Goal: Information Seeking & Learning: Compare options

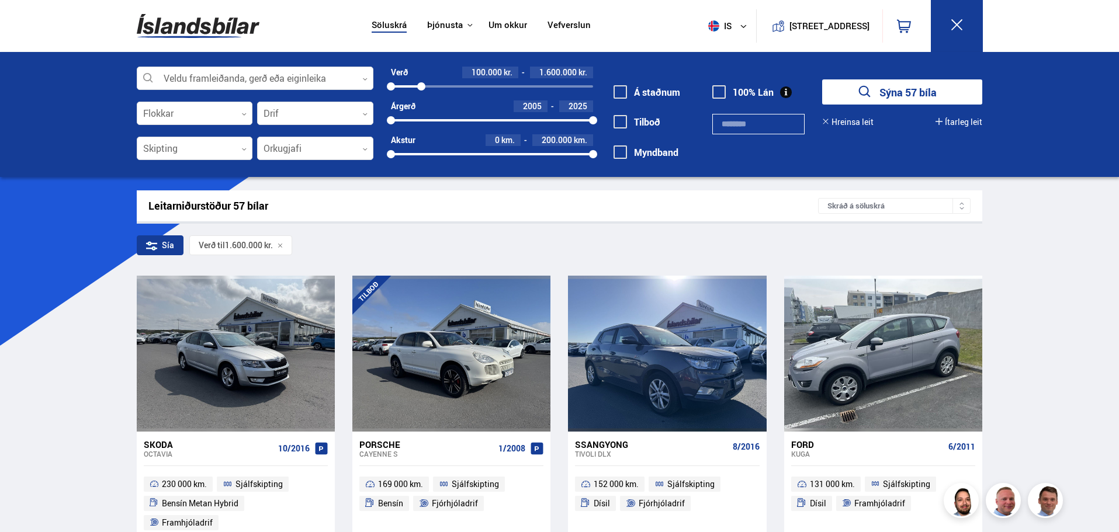
click at [968, 112] on div "Sýna 57 bíla [GEOGRAPHIC_DATA] leit Ítarleg leit" at bounding box center [893, 102] width 178 height 47
click at [963, 126] on button "Ítarleg leit" at bounding box center [958, 121] width 47 height 9
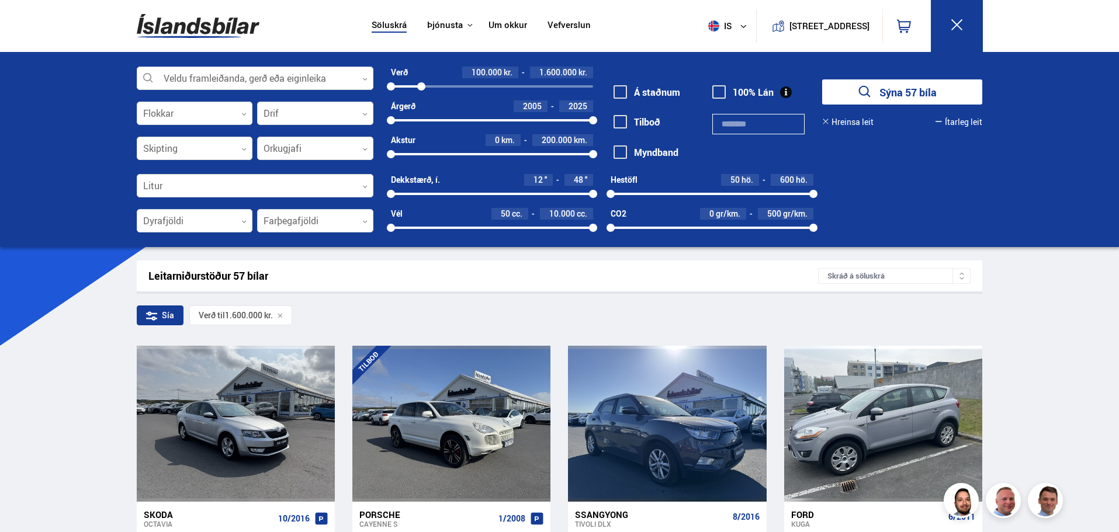
click at [963, 126] on button "Ítarleg leit" at bounding box center [958, 121] width 47 height 9
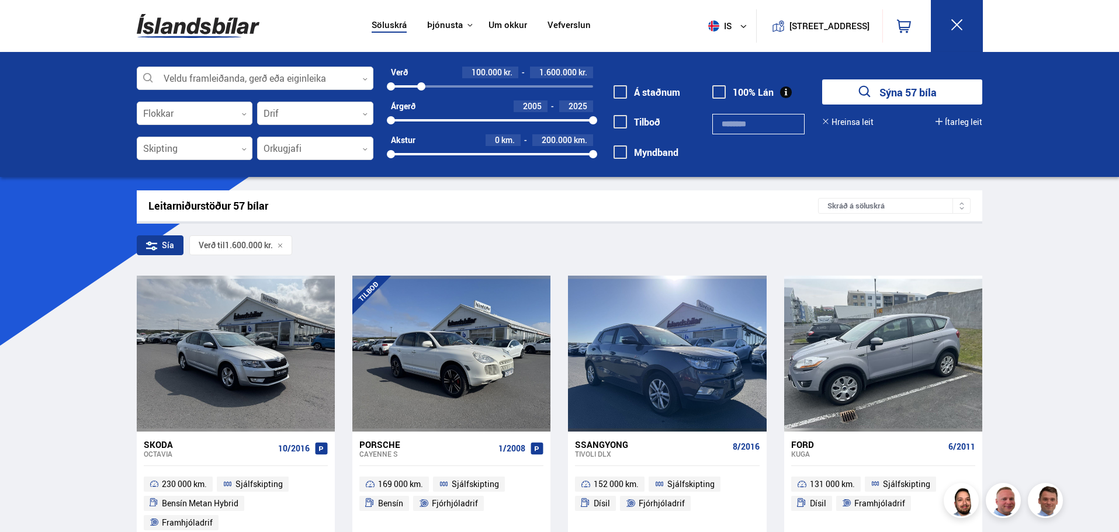
click at [963, 126] on button "Ítarleg leit" at bounding box center [958, 121] width 47 height 9
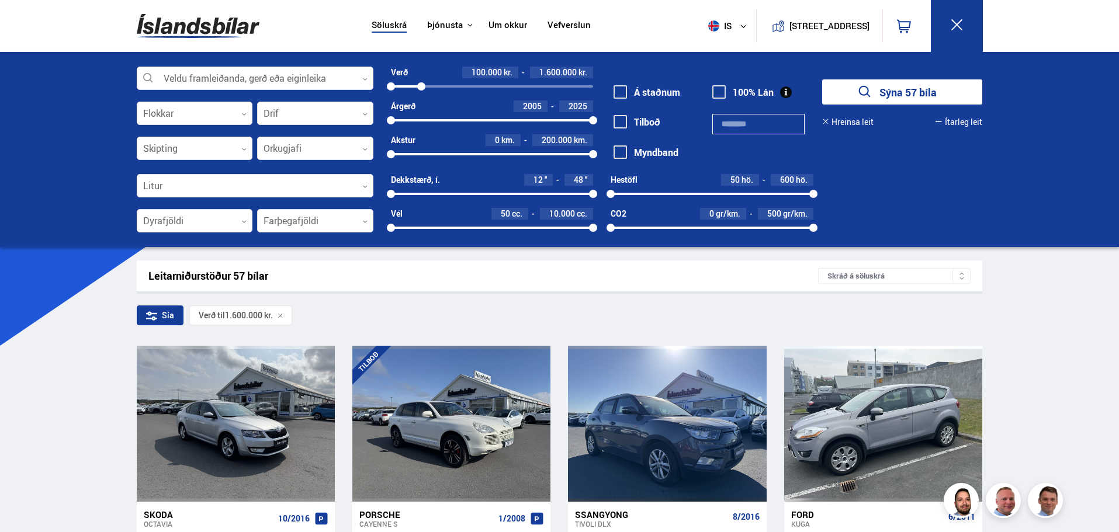
click at [197, 8] on img at bounding box center [198, 26] width 123 height 38
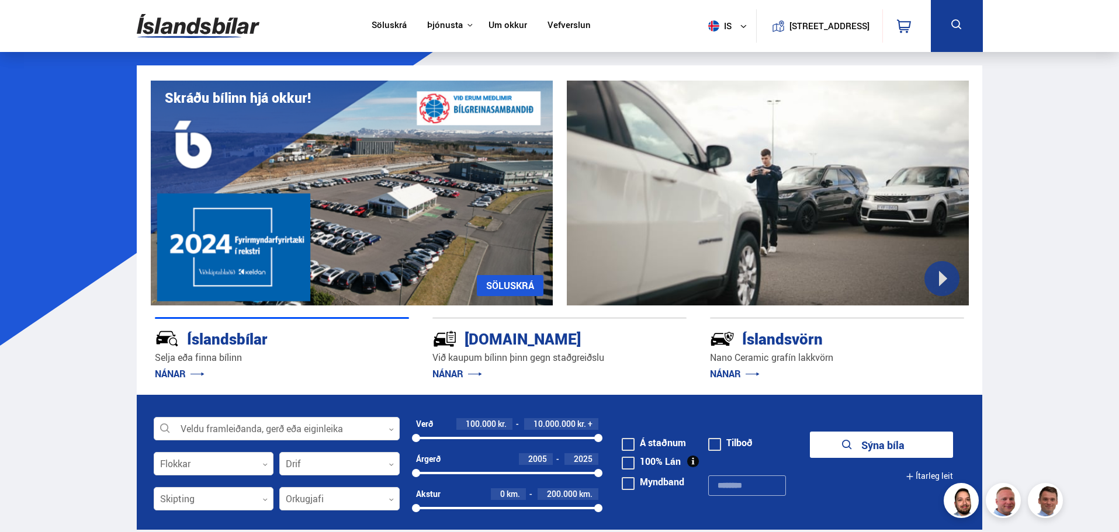
click at [936, 32] on button at bounding box center [956, 26] width 52 height 52
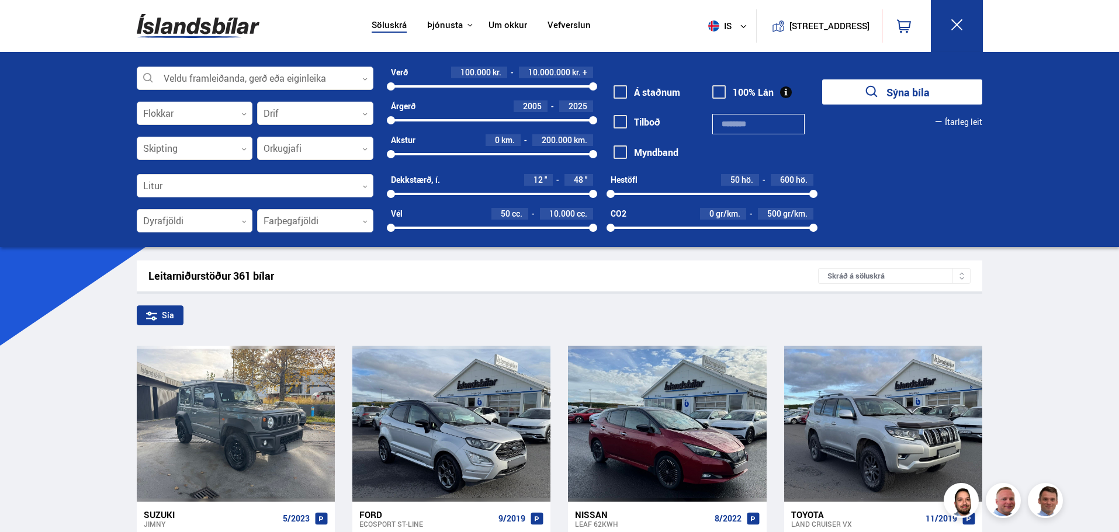
click at [957, 123] on button "Ítarleg leit" at bounding box center [958, 121] width 47 height 9
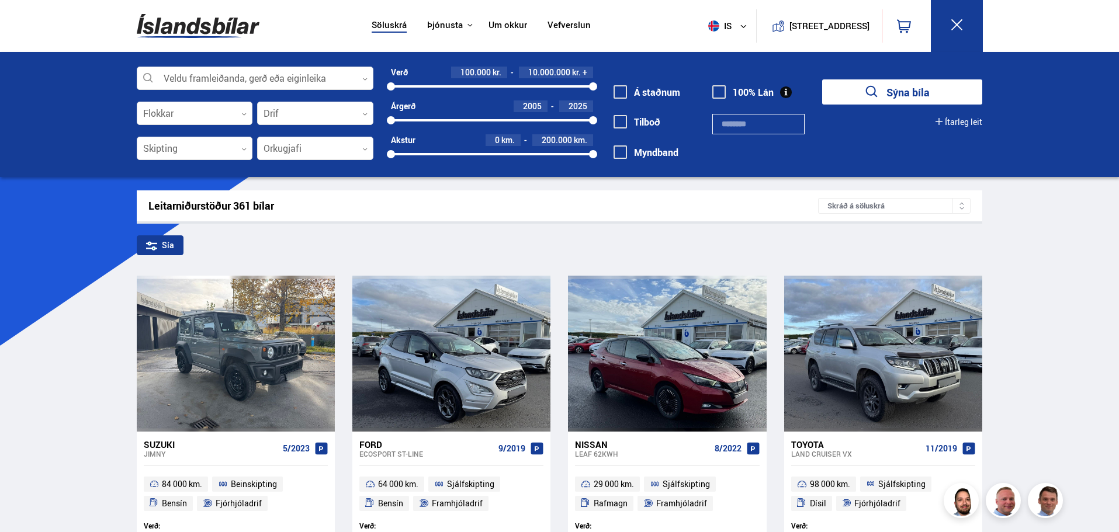
click at [957, 123] on button "Ítarleg leit" at bounding box center [958, 121] width 47 height 9
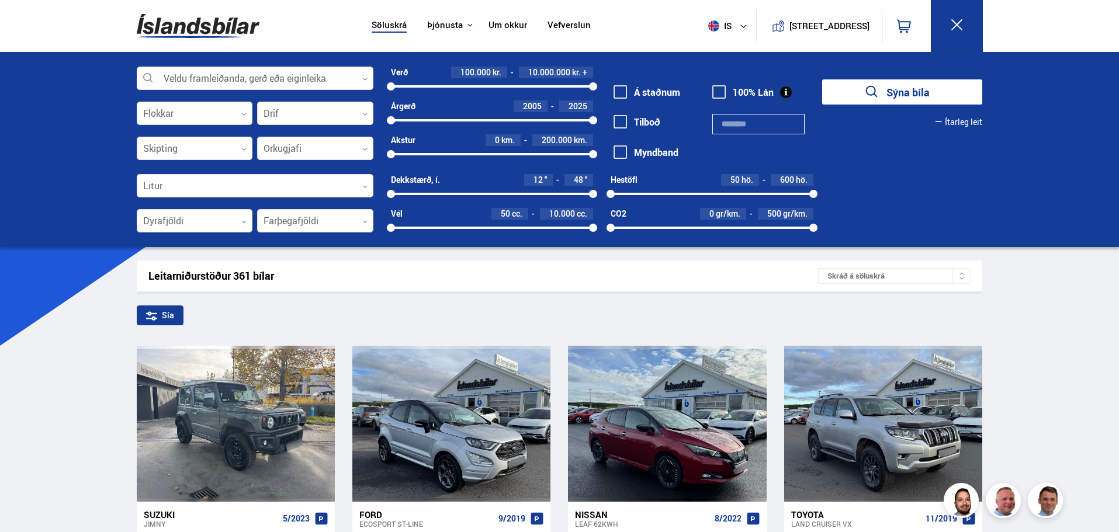
click at [352, 268] on div "Leitarniðurstöður 361 bílar Skráð á [GEOGRAPHIC_DATA]" at bounding box center [560, 276] width 846 height 31
click at [450, 261] on div "Leitarniðurstöður 361 bílar Skráð á [GEOGRAPHIC_DATA]" at bounding box center [560, 276] width 846 height 31
drag, startPoint x: 591, startPoint y: 86, endPoint x: 429, endPoint y: 79, distance: 162.0
click at [429, 79] on div "Verð 100.000 kr. 2.000.000 kr. + 100000 1990228" at bounding box center [492, 79] width 202 height 25
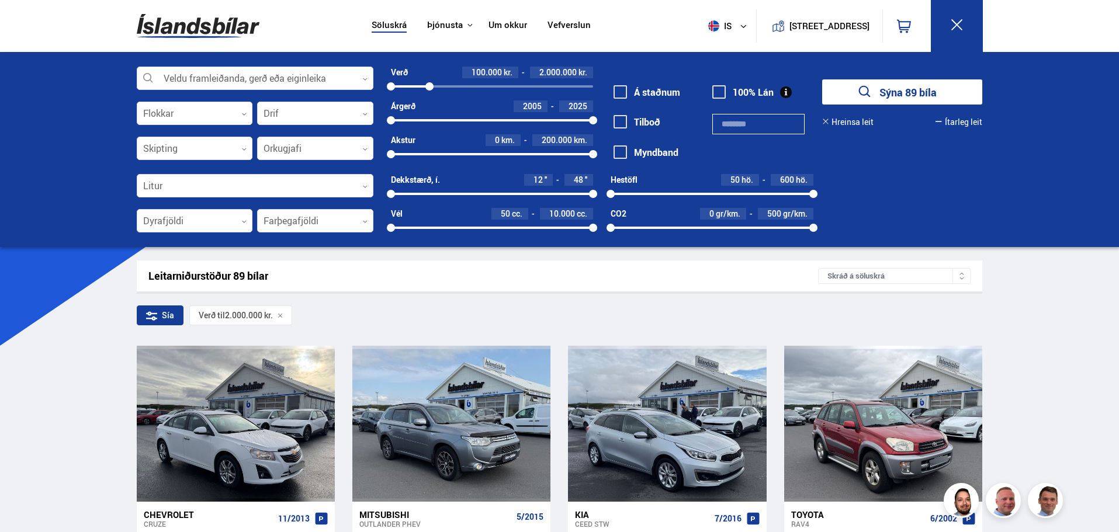
click at [895, 96] on button "Sýna 89 bíla" at bounding box center [902, 91] width 160 height 25
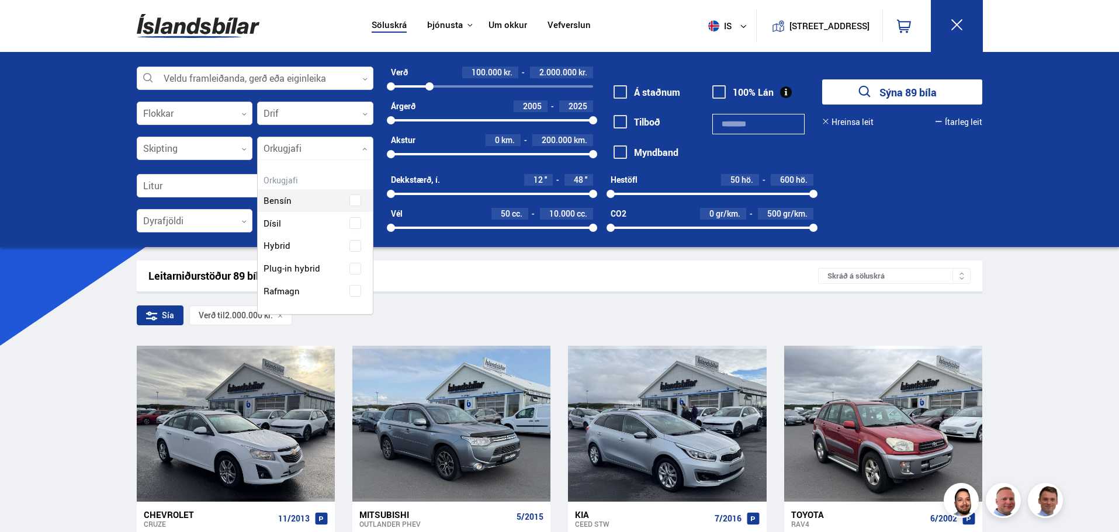
click at [301, 144] on div at bounding box center [315, 148] width 116 height 23
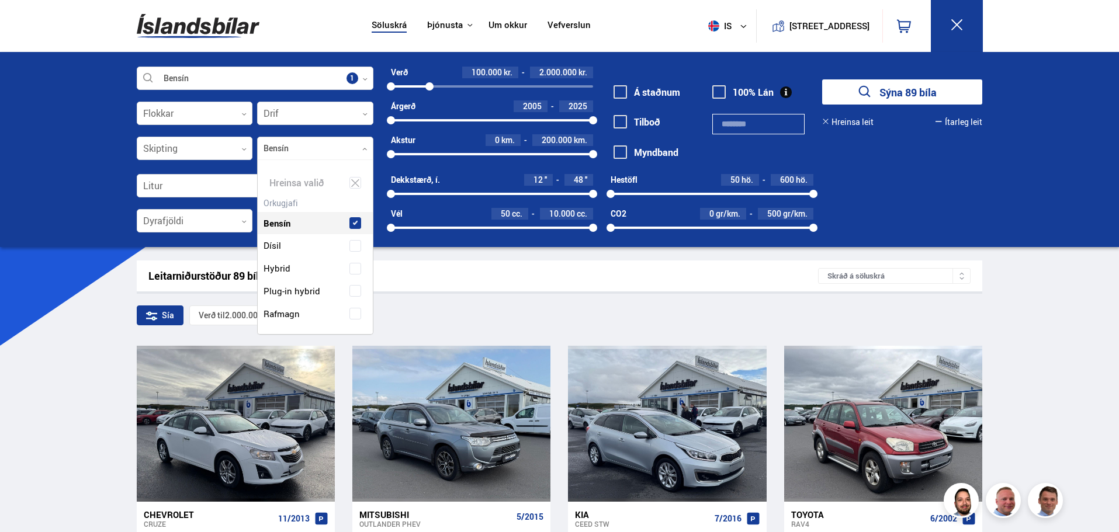
scroll to position [176, 120]
click at [275, 201] on div "Bensín" at bounding box center [315, 215] width 115 height 40
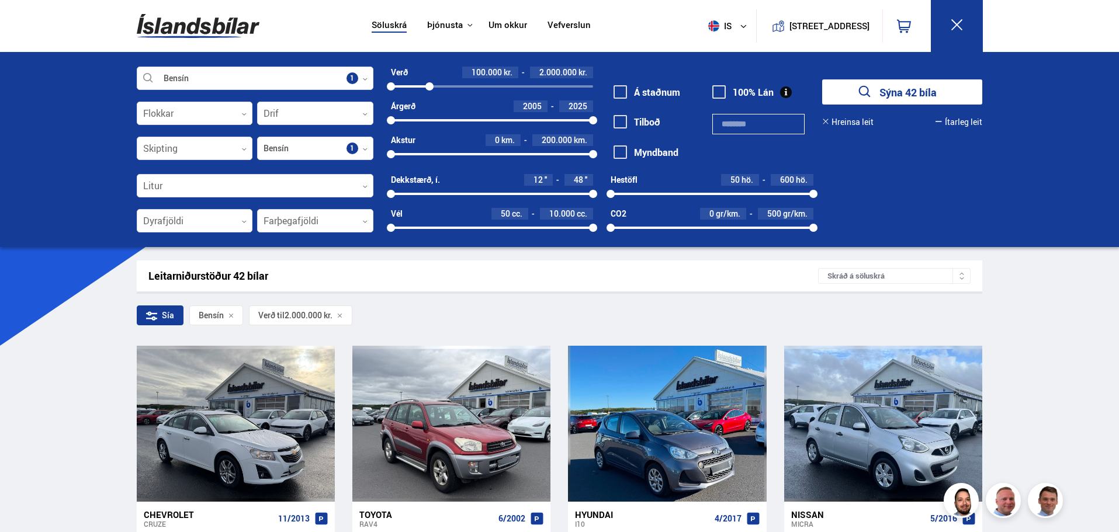
click at [1034, 220] on div "Bensín Veldu framleiðanda, gerð eða eiginleika 1 Flokkar 0 Drif 0 Skipting 0 Be…" at bounding box center [559, 149] width 1119 height 195
drag, startPoint x: 590, startPoint y: 152, endPoint x: 495, endPoint y: 152, distance: 95.2
click at [495, 152] on div at bounding box center [495, 154] width 8 height 8
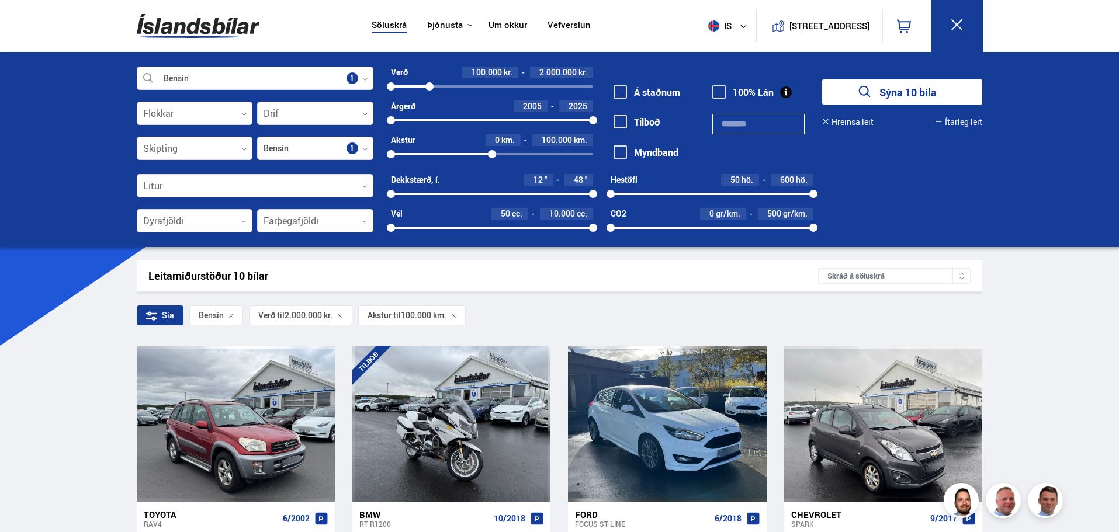
click at [892, 88] on button "Sýna 10 bíla" at bounding box center [902, 91] width 160 height 25
click at [716, 88] on span at bounding box center [718, 91] width 13 height 13
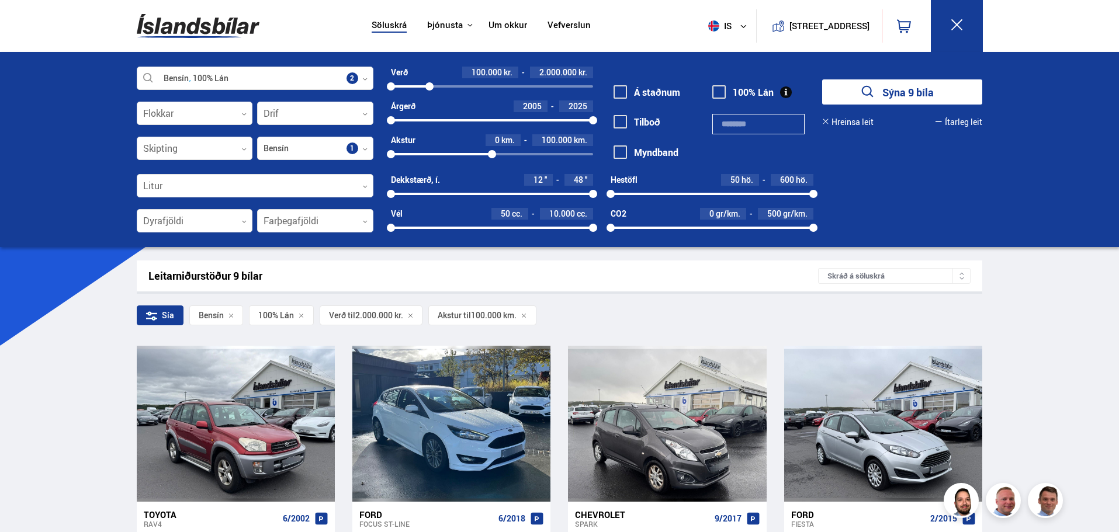
click at [154, 317] on icon at bounding box center [153, 319] width 4 height 4
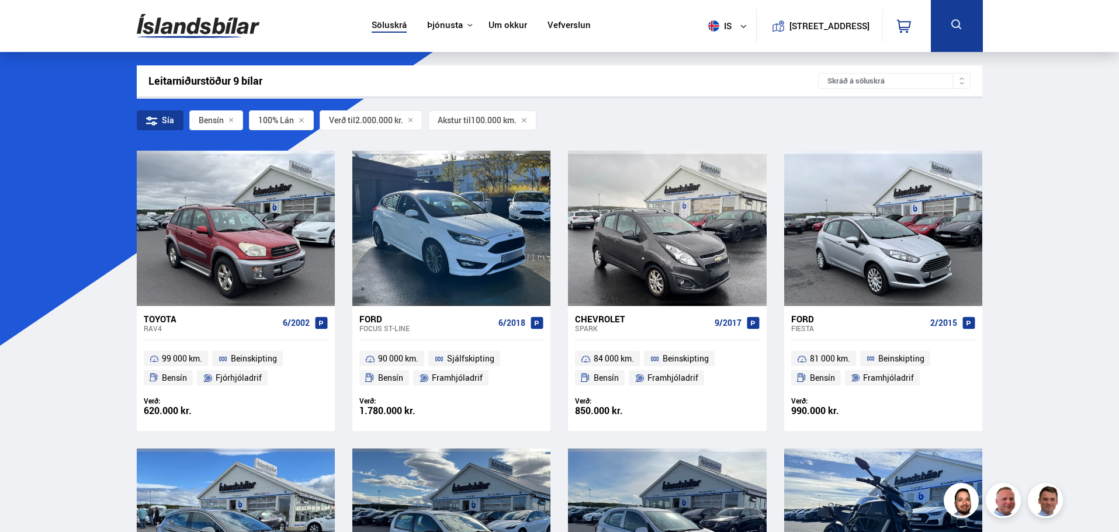
click at [954, 27] on icon at bounding box center [956, 25] width 15 height 15
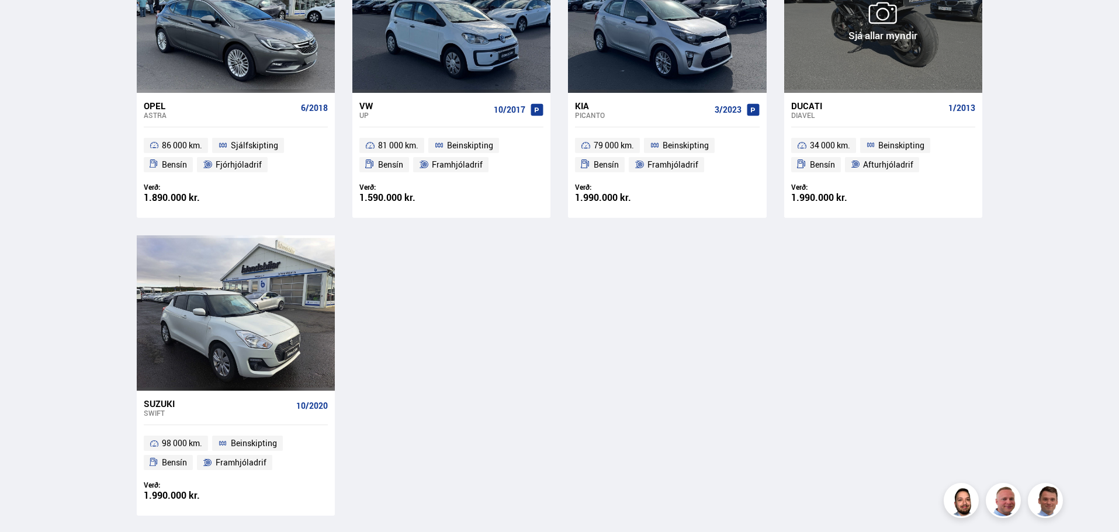
scroll to position [724, 0]
